Goal: Book appointment/travel/reservation

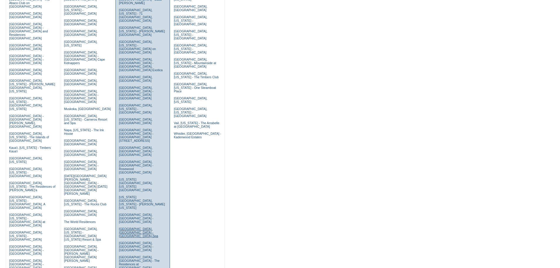
scroll to position [88, 0]
click at [121, 177] on link "New York City, New York - Park Avenue Place" at bounding box center [136, 184] width 34 height 14
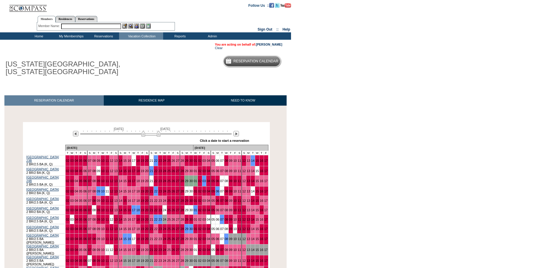
drag, startPoint x: 132, startPoint y: 134, endPoint x: 149, endPoint y: 132, distance: 17.3
click at [149, 132] on img at bounding box center [150, 134] width 19 height 6
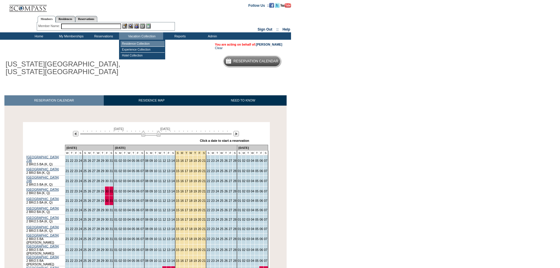
click at [142, 43] on td "Residence Collection" at bounding box center [143, 44] width 44 height 6
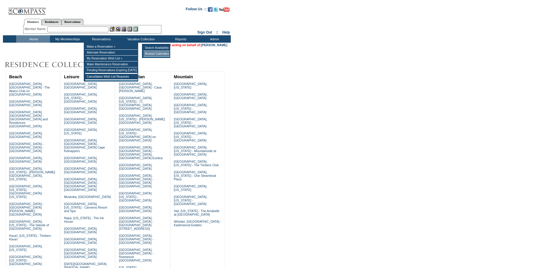
click at [158, 54] on td "Browse Calendars" at bounding box center [157, 54] width 26 height 6
